Goal: Task Accomplishment & Management: Manage account settings

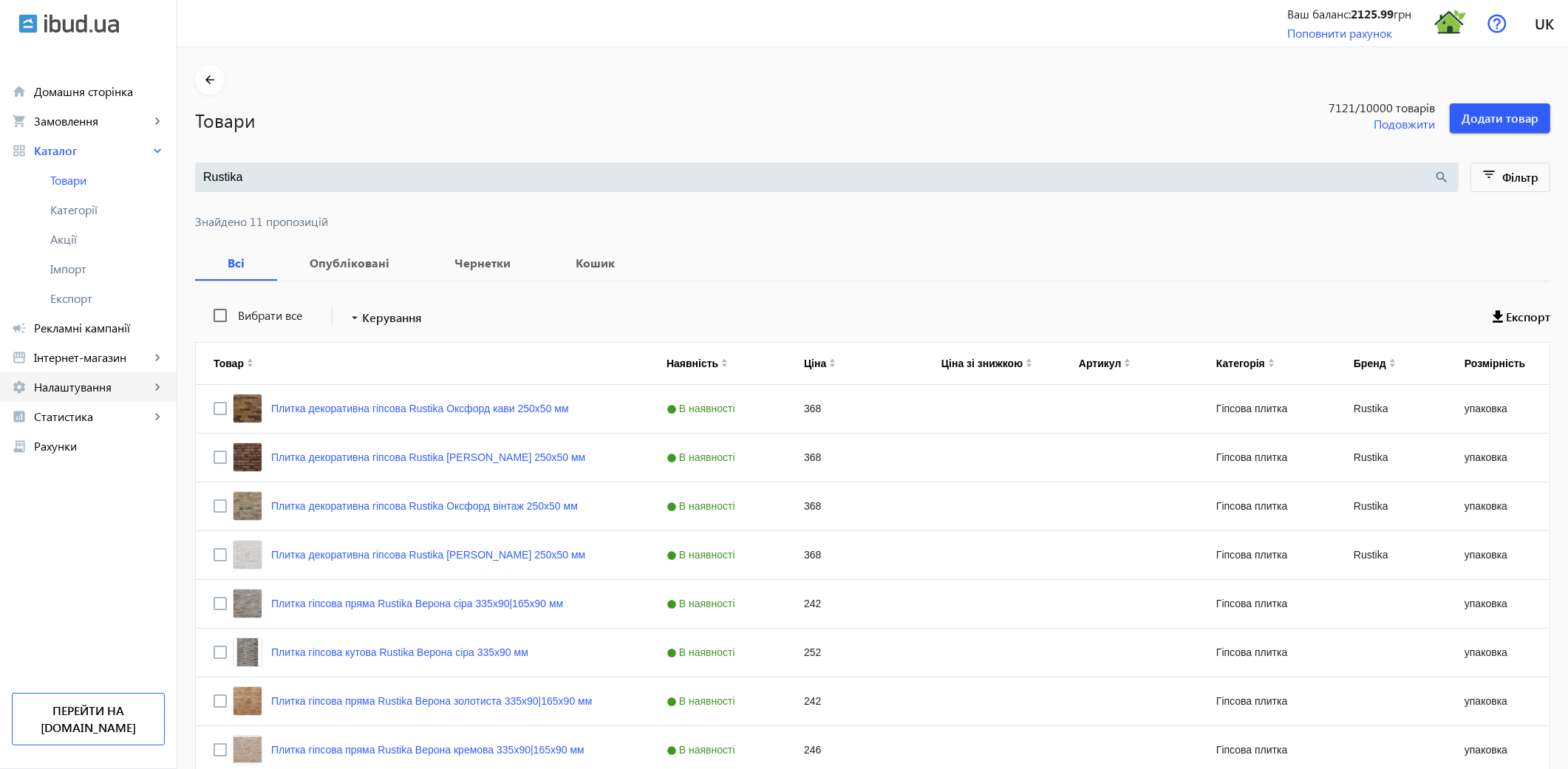
click at [103, 392] on span "Налаштування" at bounding box center [91, 386] width 116 height 15
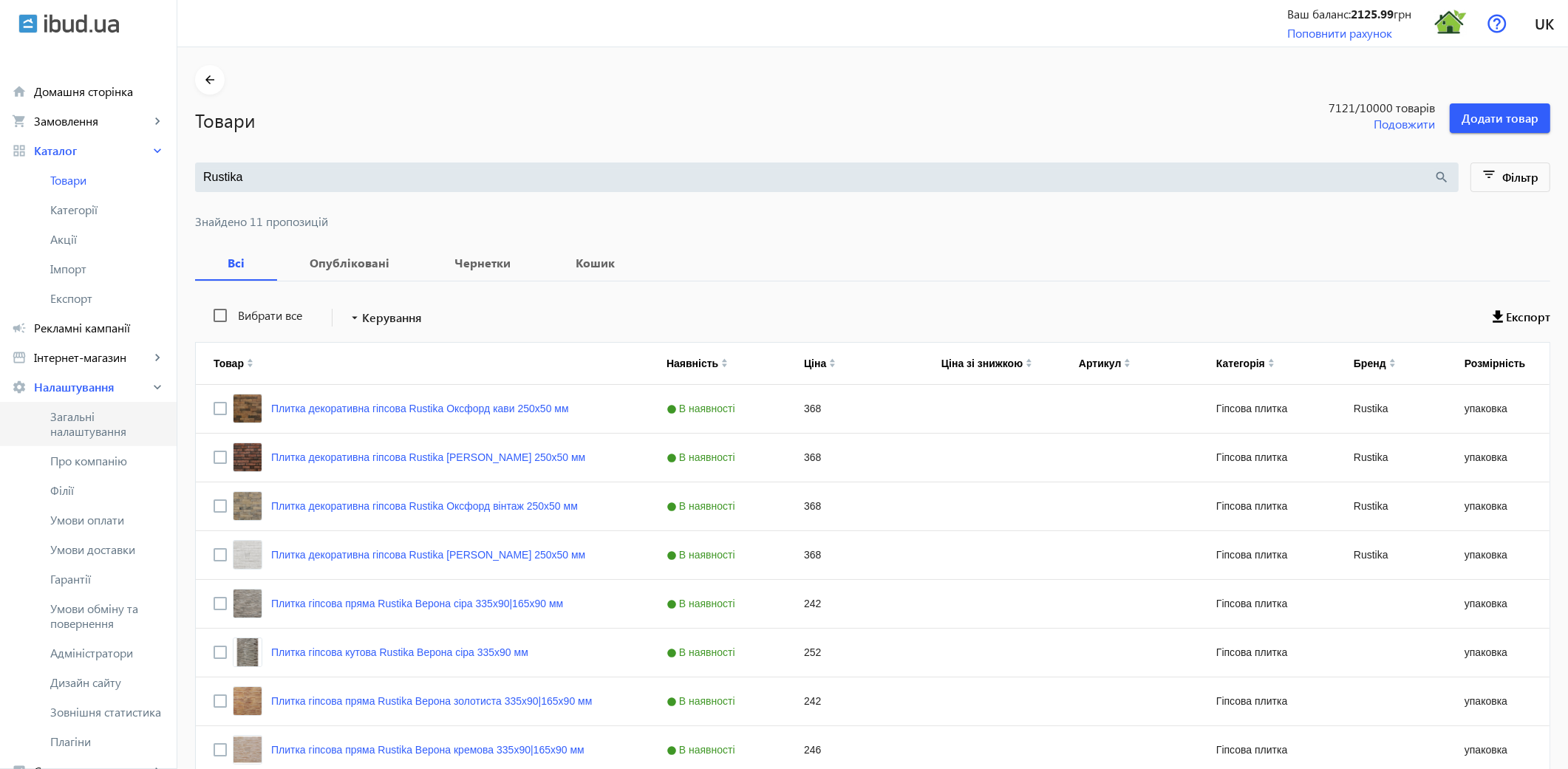
click at [92, 425] on span "Загальні налаштування" at bounding box center [107, 424] width 114 height 29
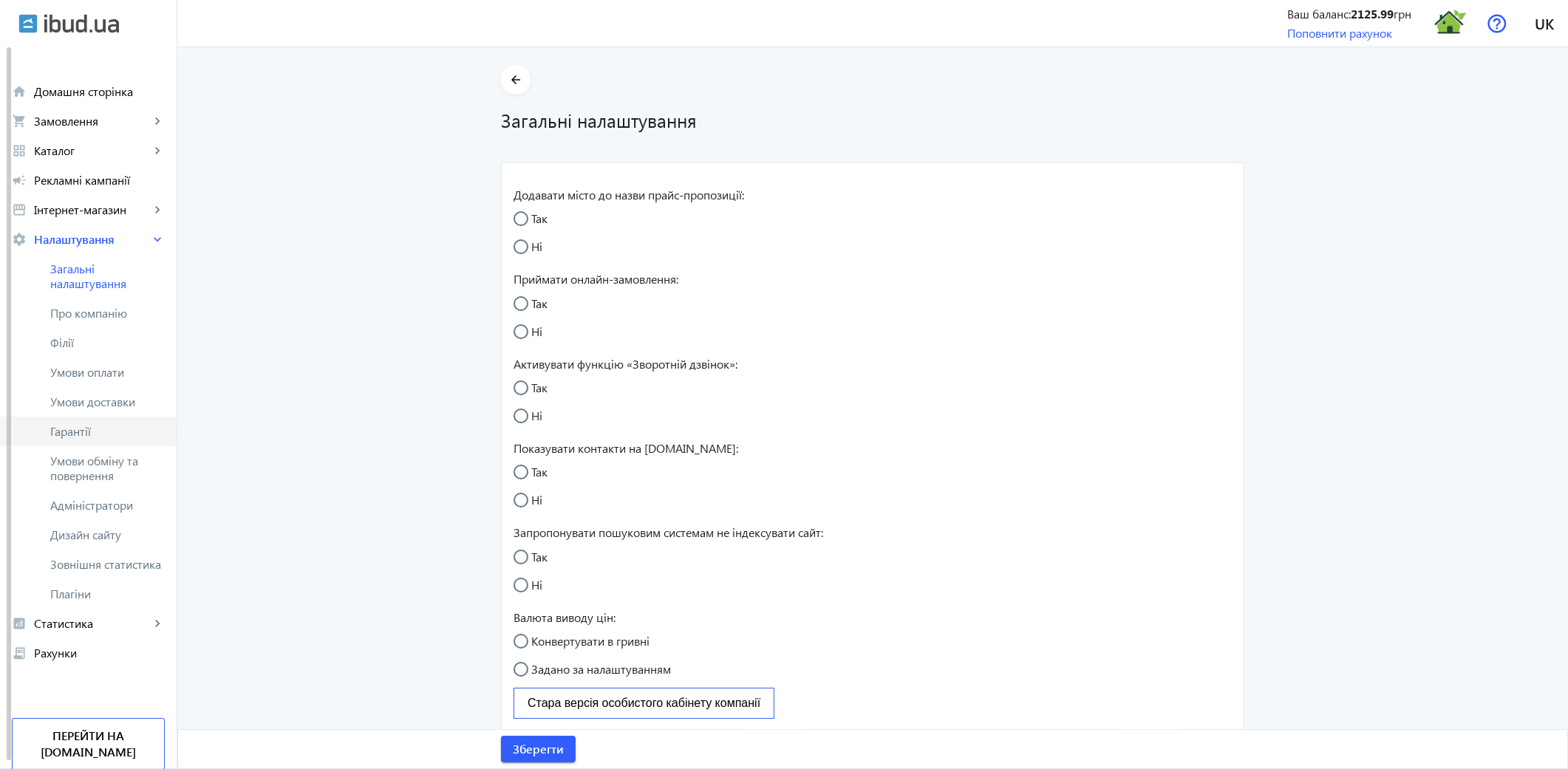
radio input "true"
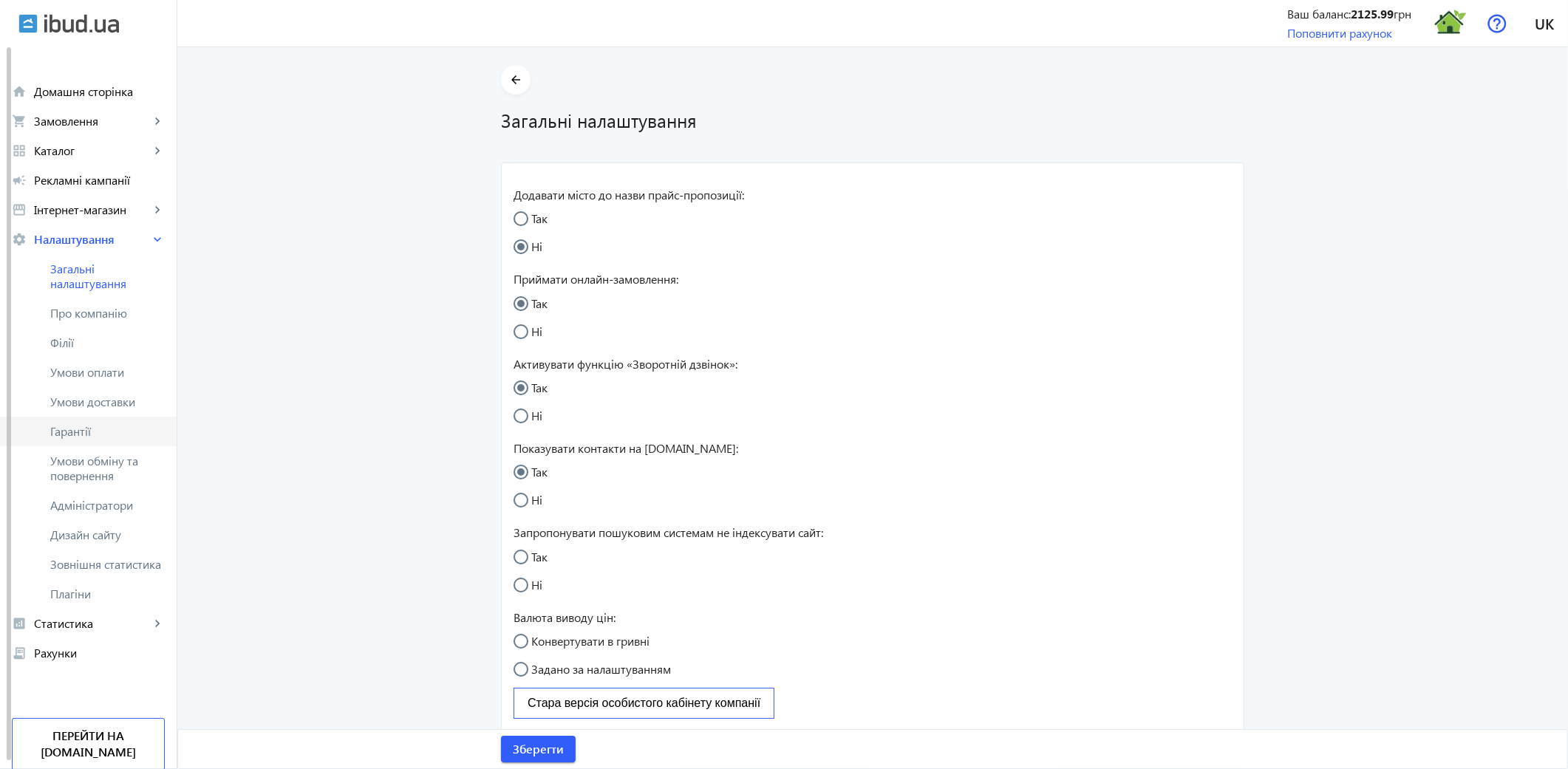
radio input "true"
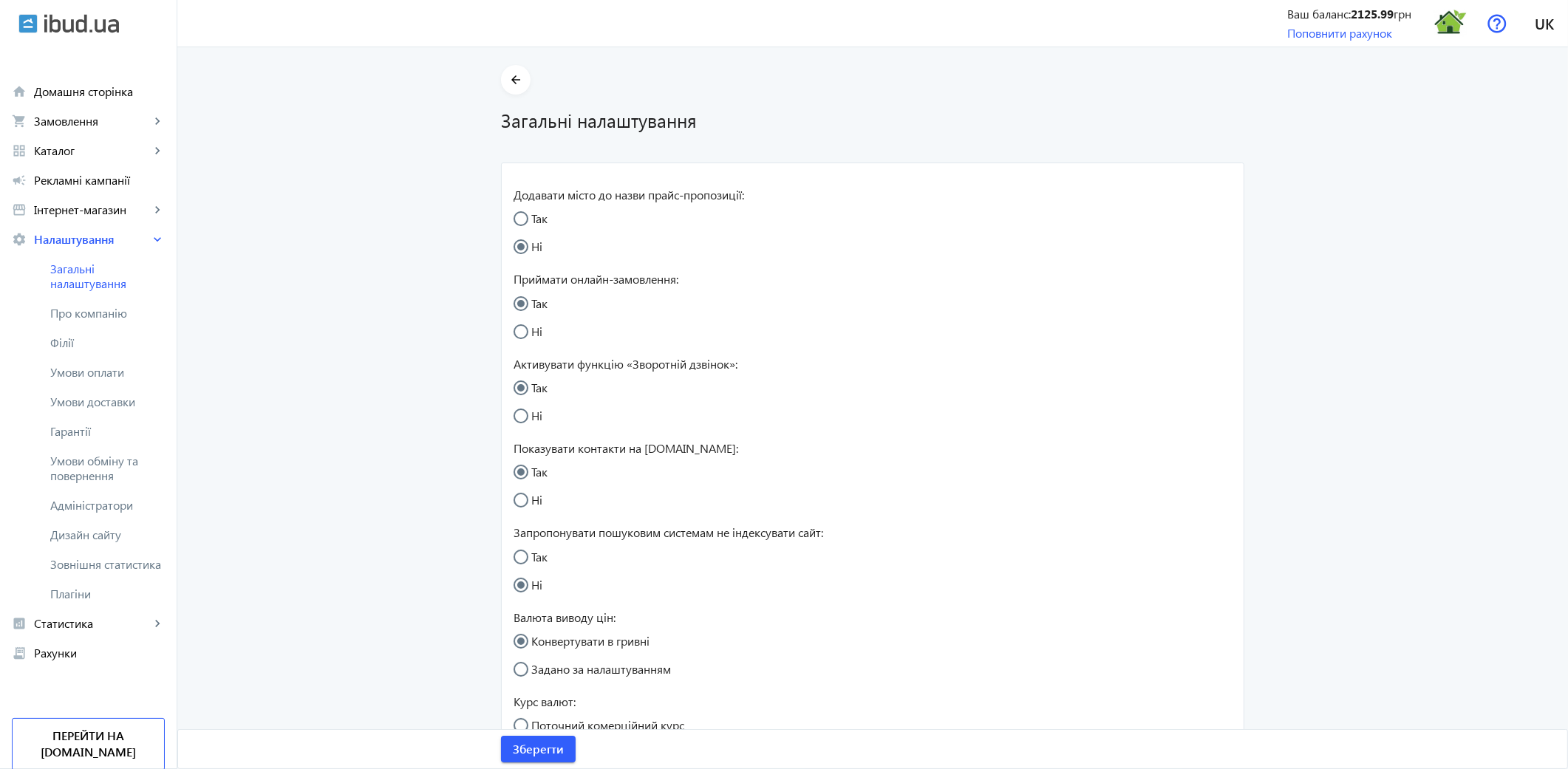
scroll to position [655, 0]
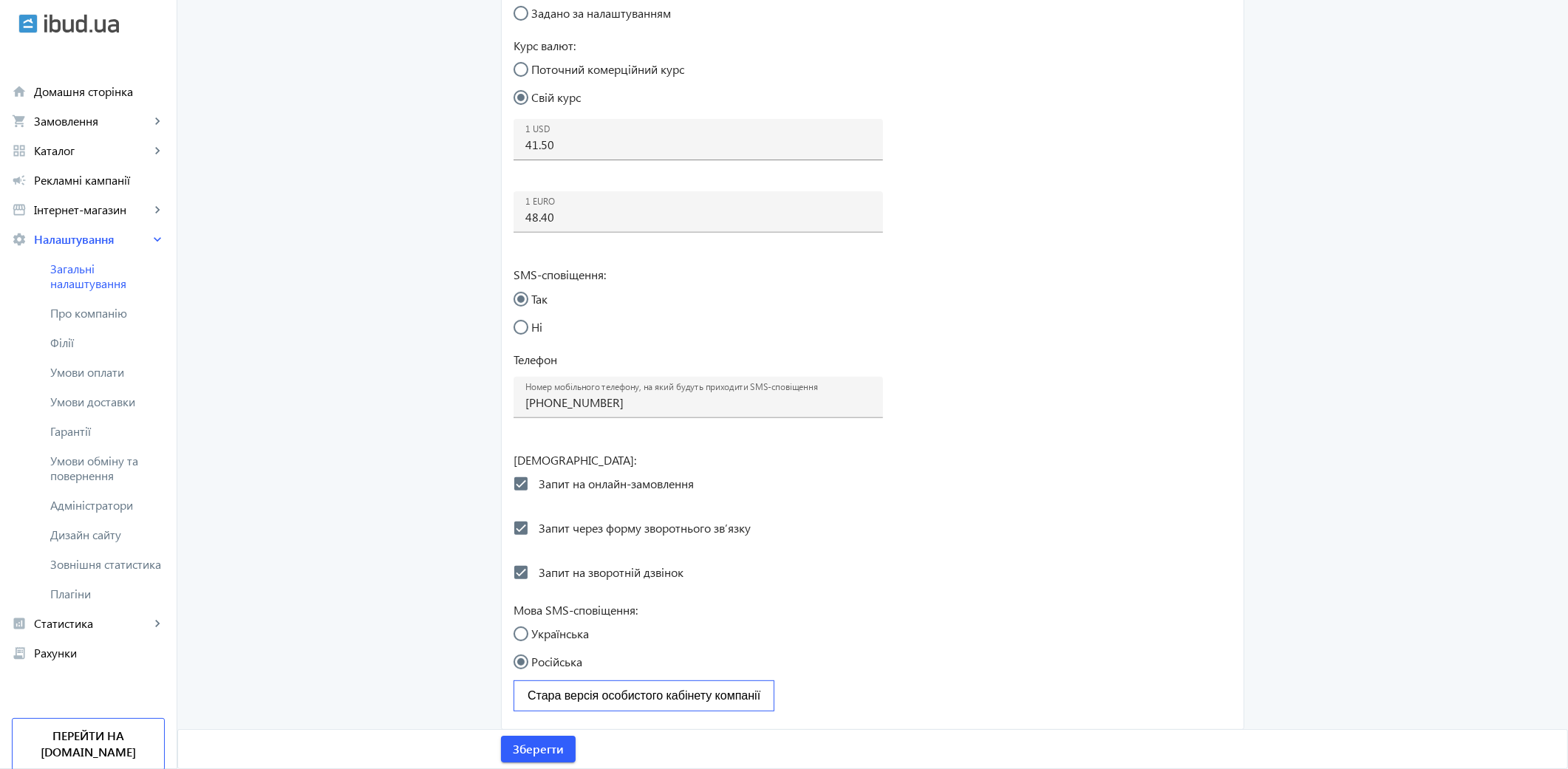
click at [602, 691] on button "Стара версія особистого кабінету компанії" at bounding box center [644, 696] width 261 height 31
